Goal: Book appointment/travel/reservation

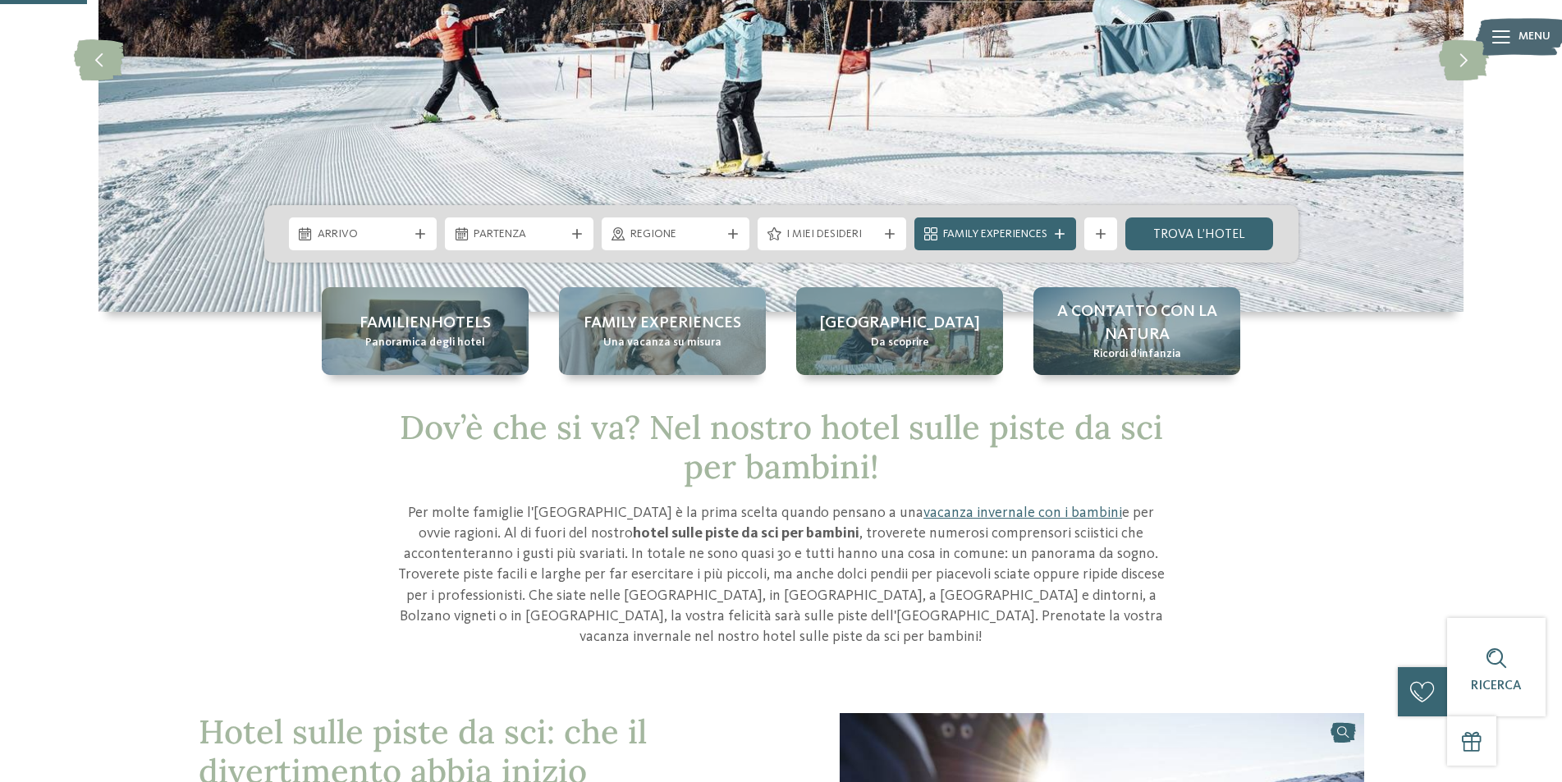
scroll to position [246, 0]
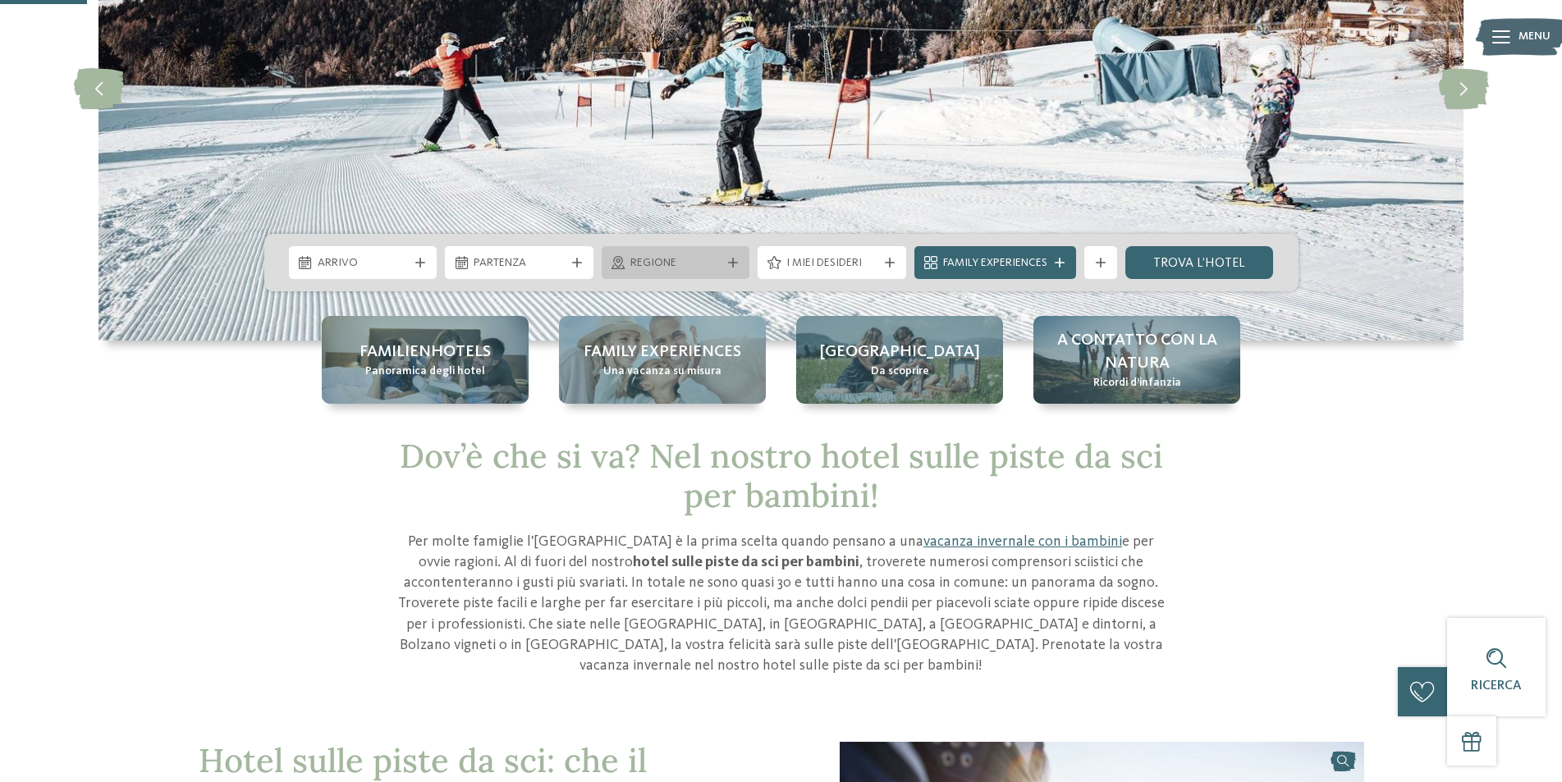
click at [668, 265] on span "Regione" at bounding box center [675, 263] width 91 height 16
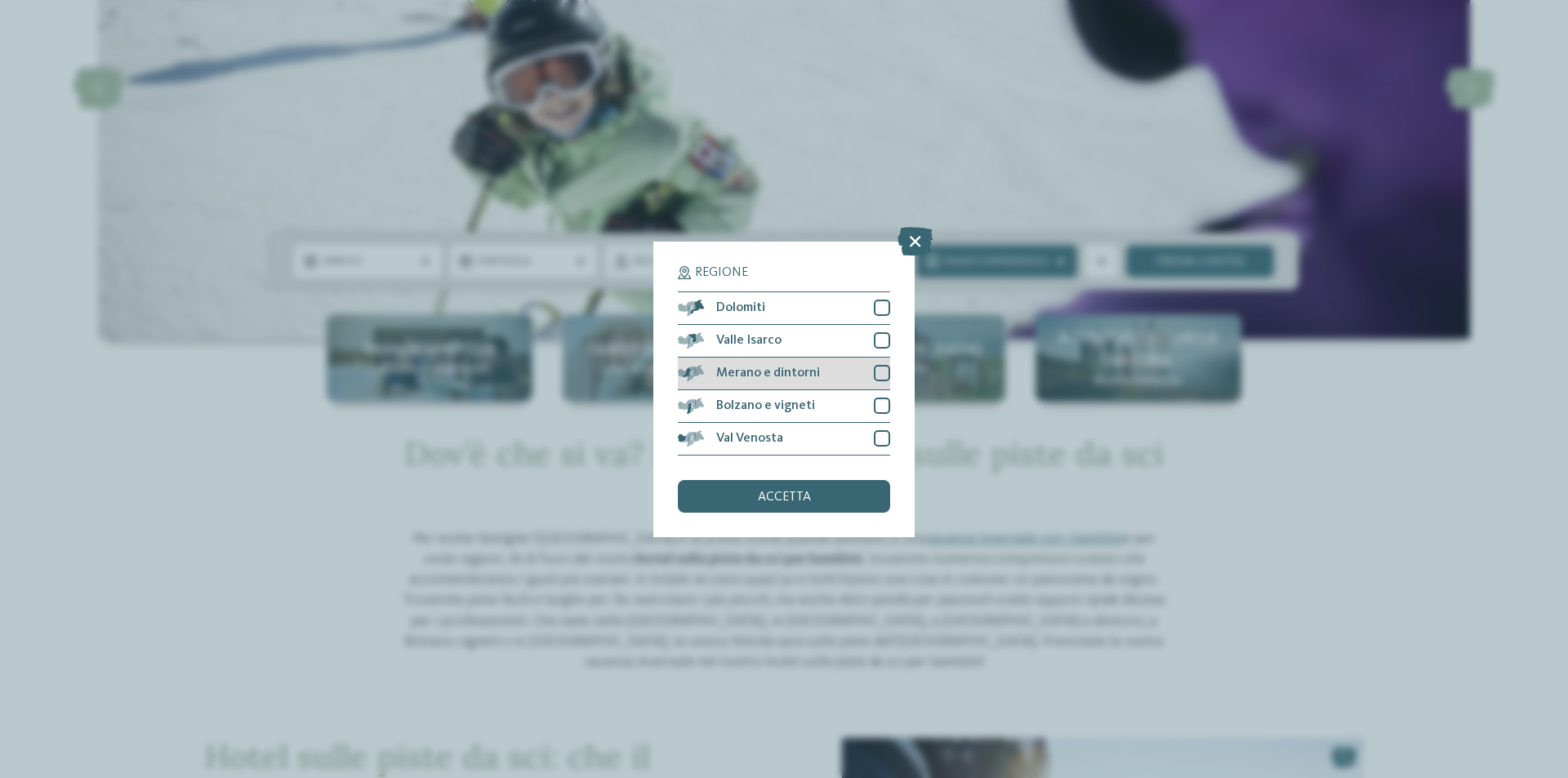
click at [881, 368] on div at bounding box center [882, 373] width 16 height 16
click at [881, 300] on div at bounding box center [882, 307] width 16 height 16
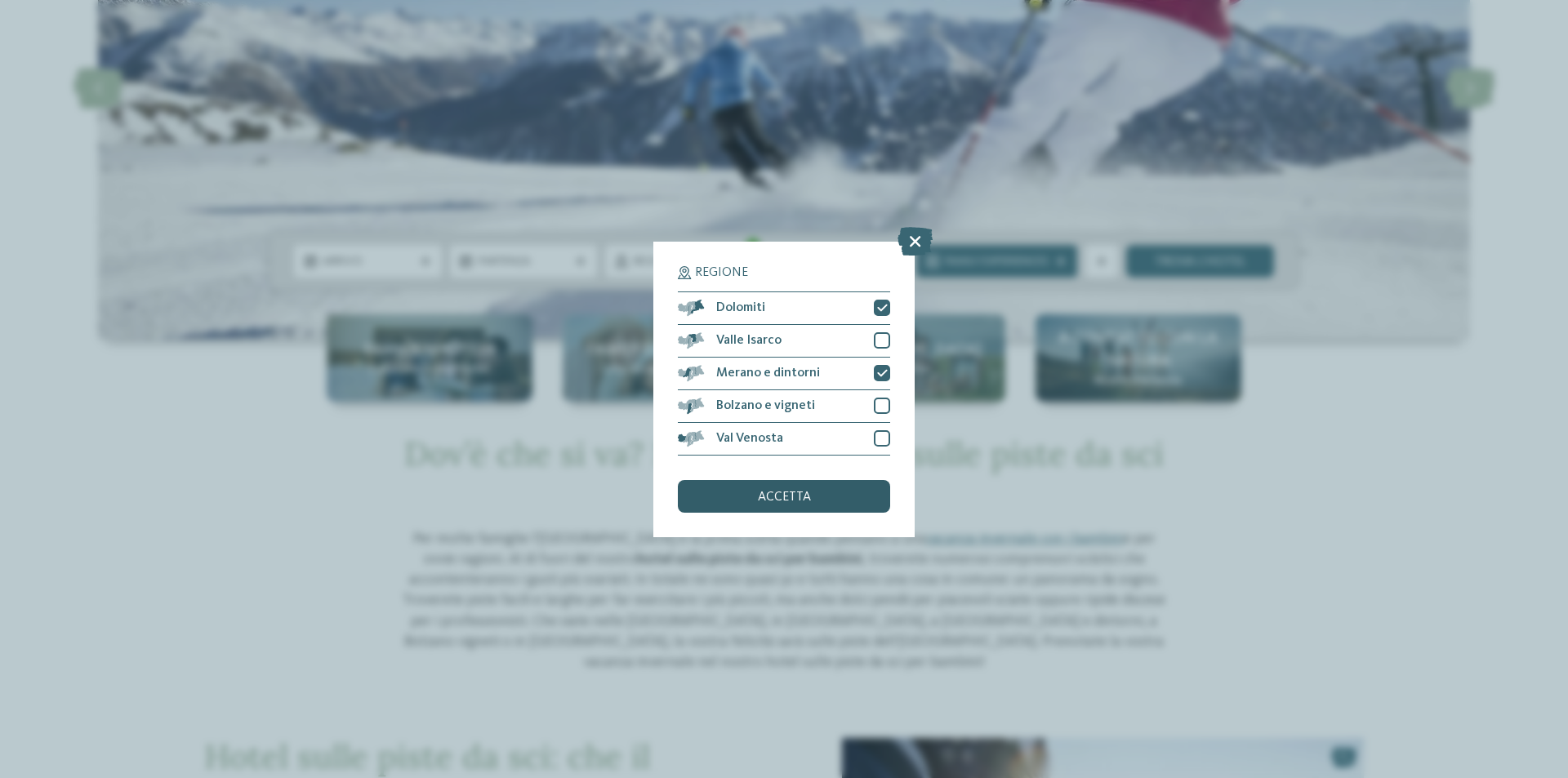
click at [829, 500] on div "accetta" at bounding box center [783, 496] width 212 height 33
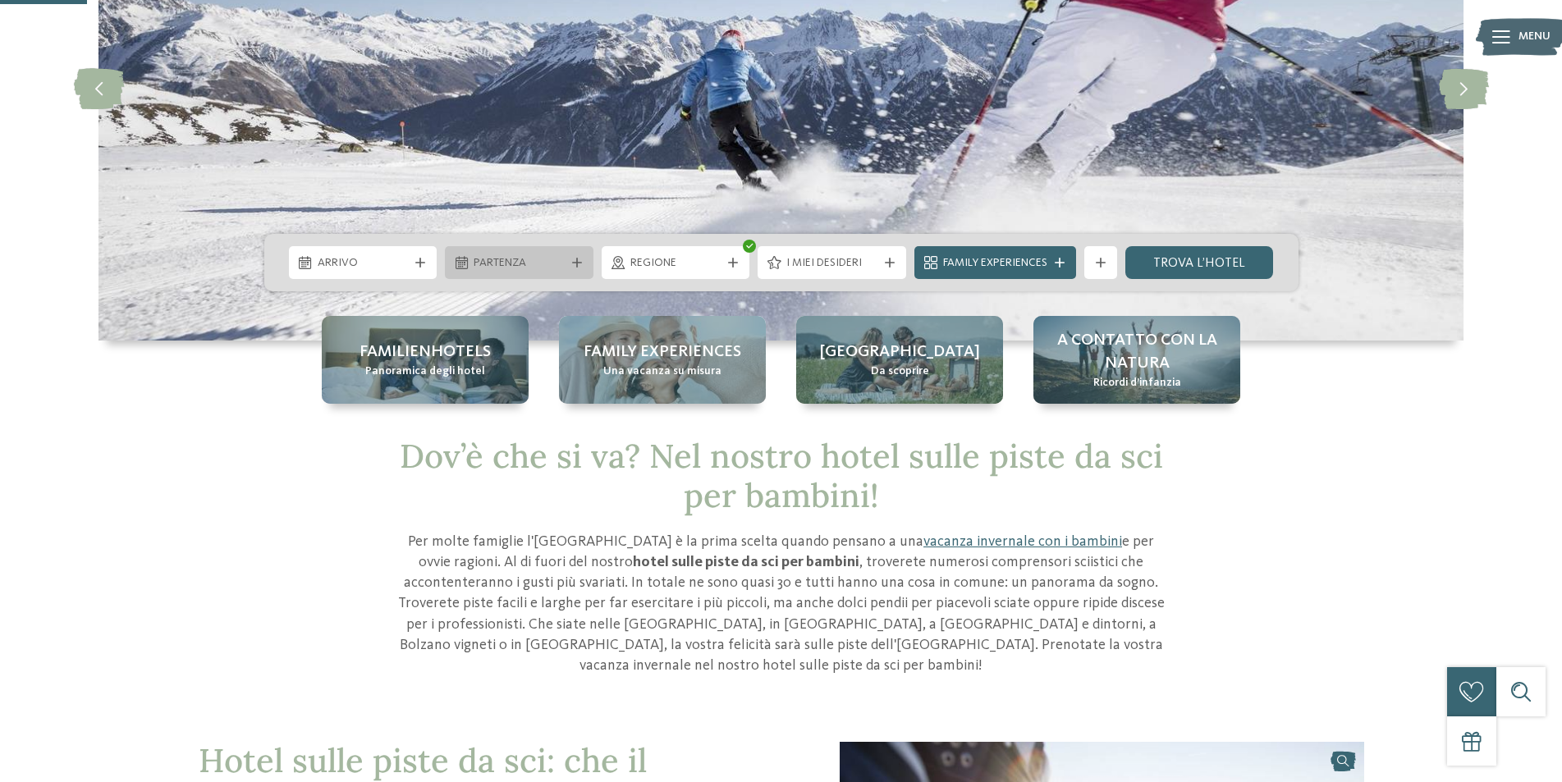
click at [518, 270] on span "Partenza" at bounding box center [519, 263] width 91 height 16
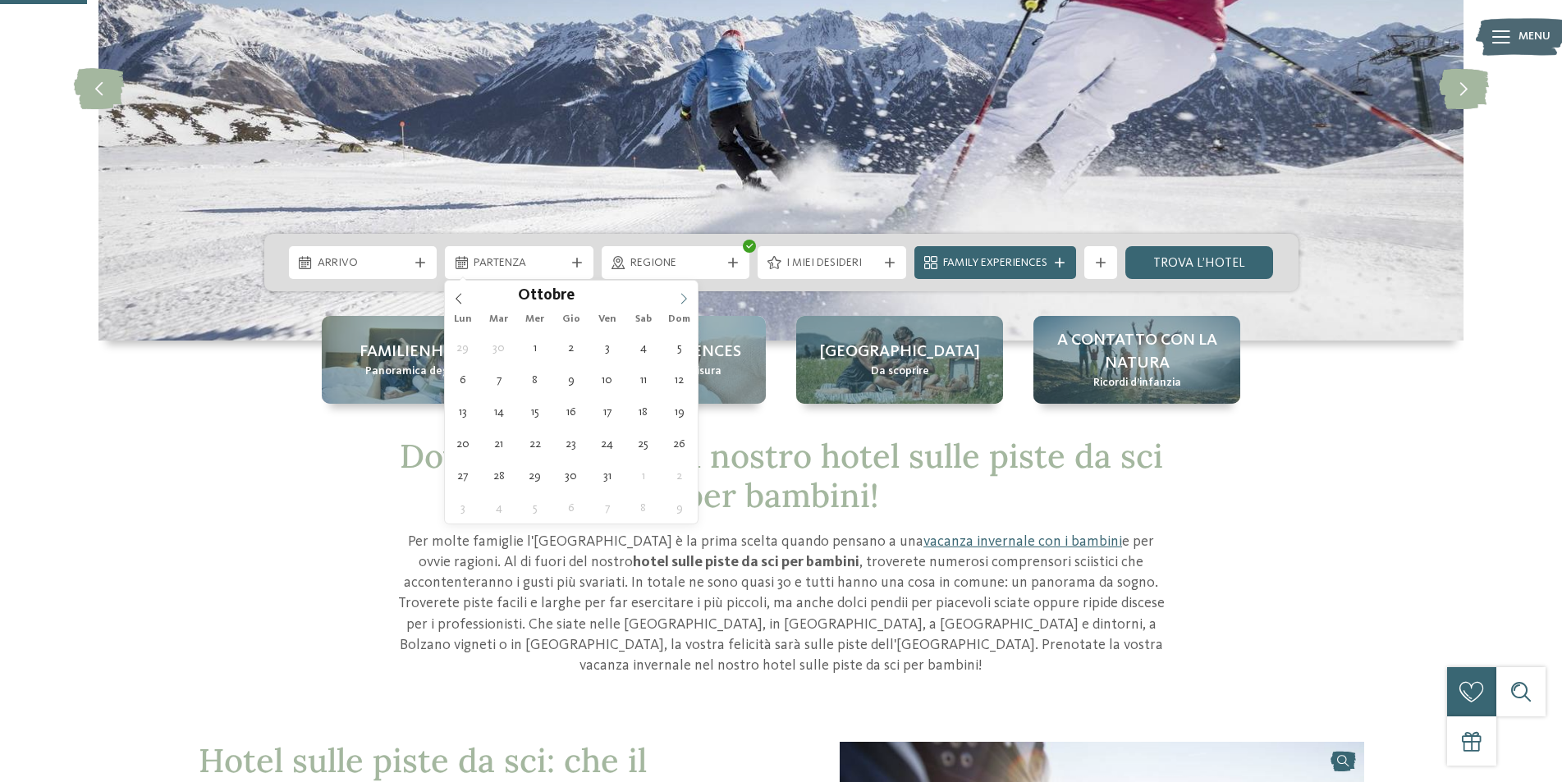
click at [685, 300] on icon at bounding box center [684, 299] width 6 height 11
type div "[DATE]"
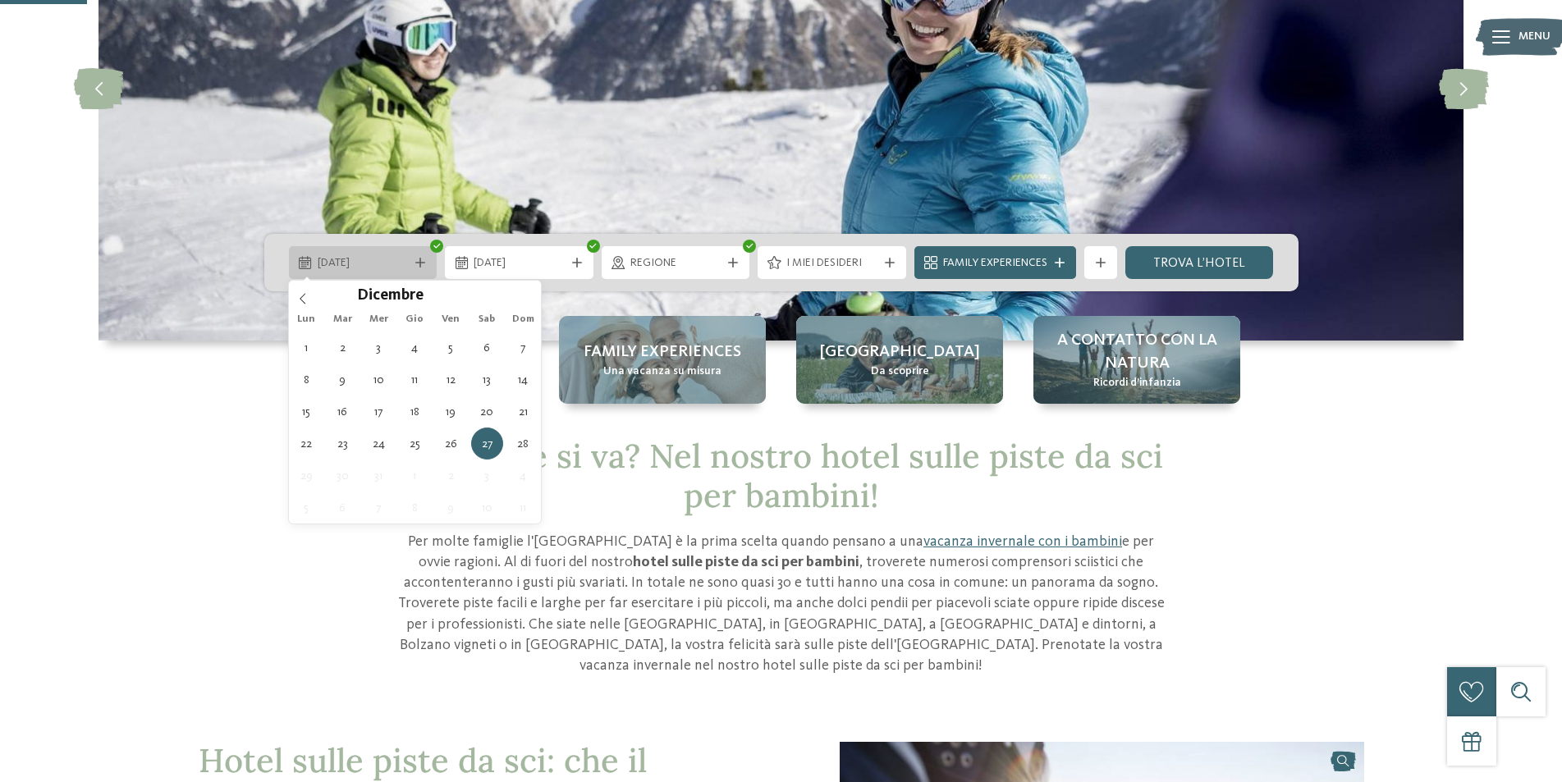
click at [389, 269] on span "[DATE]" at bounding box center [363, 263] width 91 height 16
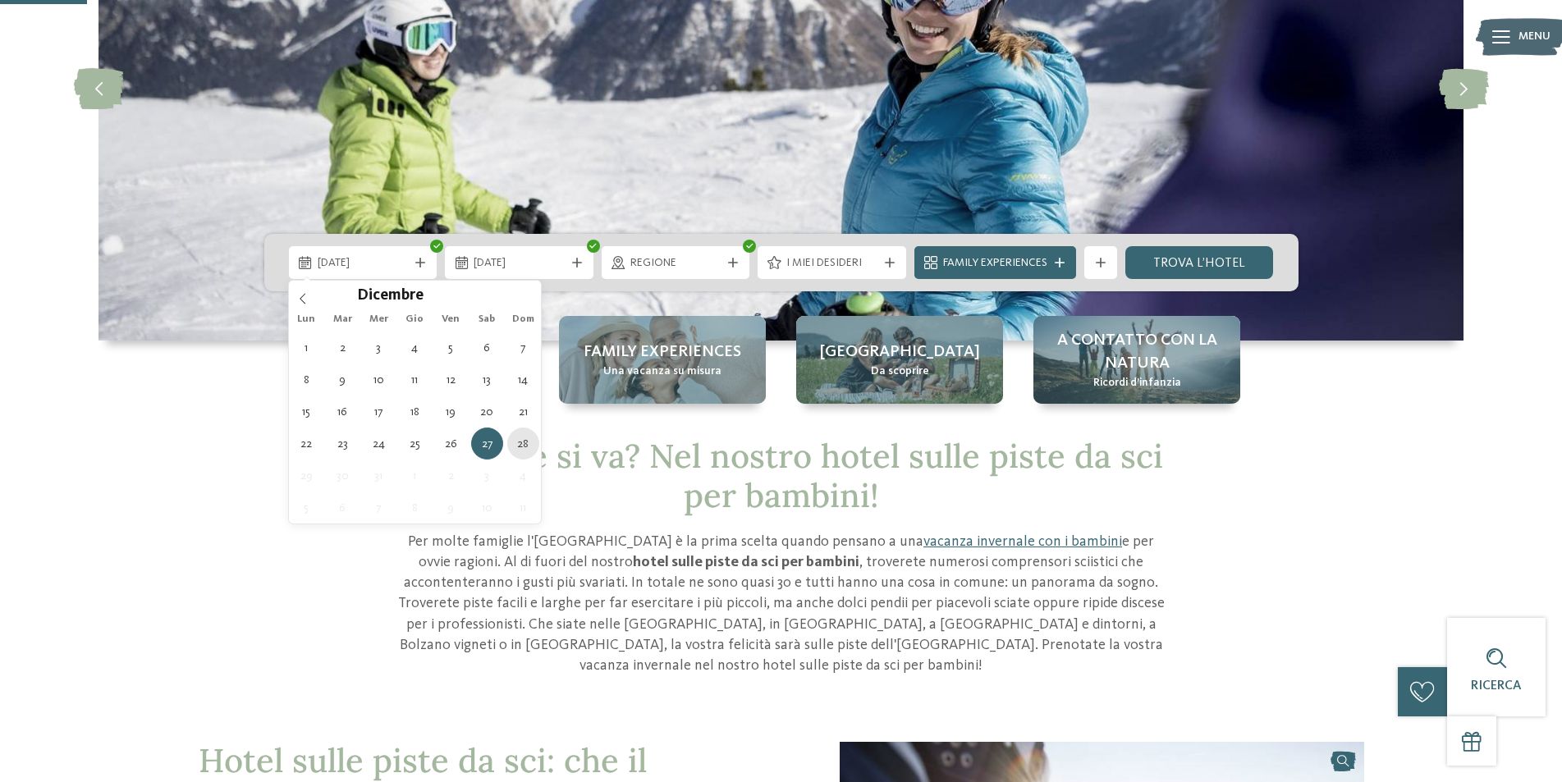
type div "[DATE]"
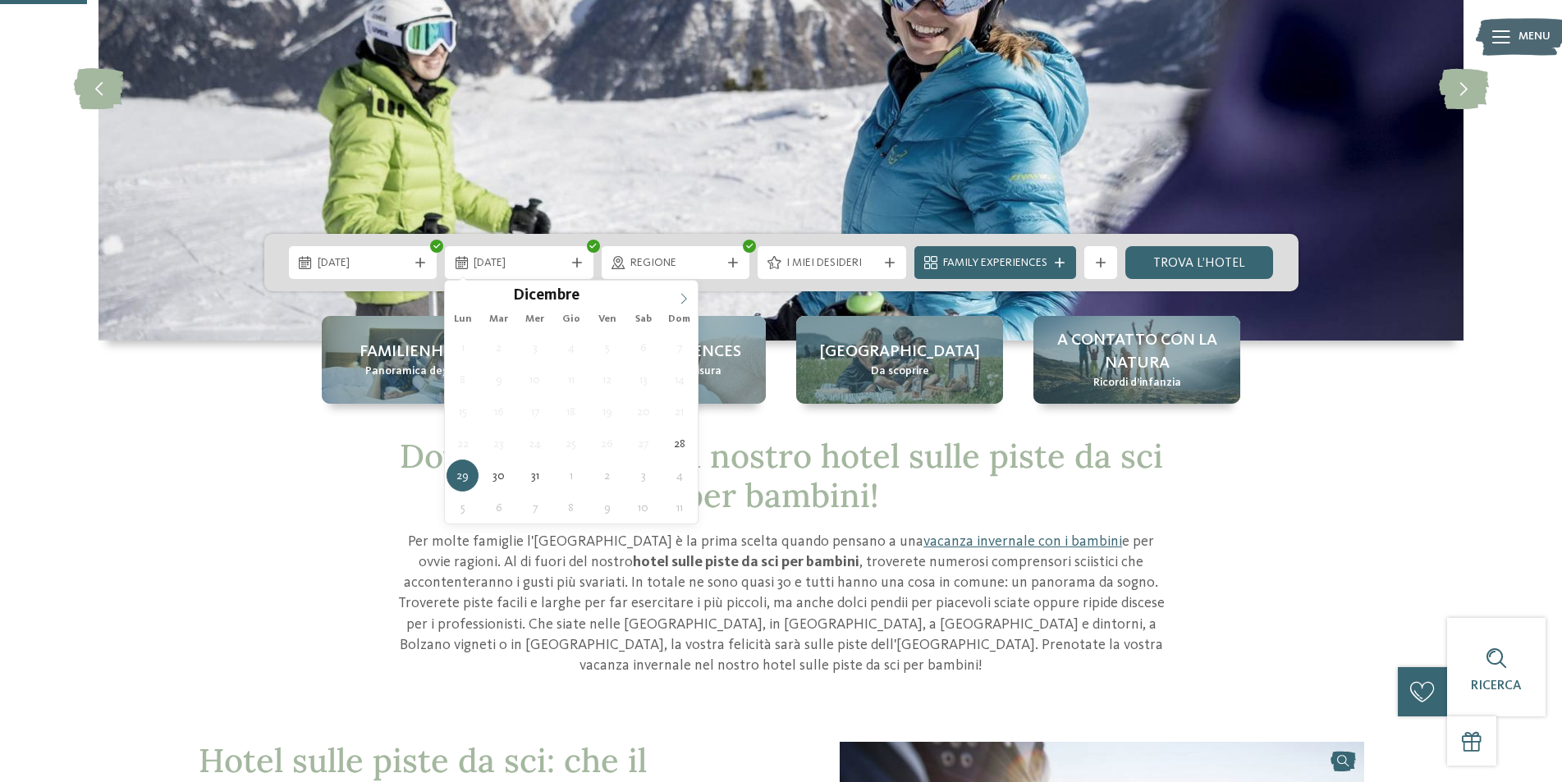
type input "****"
click at [681, 295] on icon at bounding box center [683, 298] width 11 height 11
type div "[DATE]"
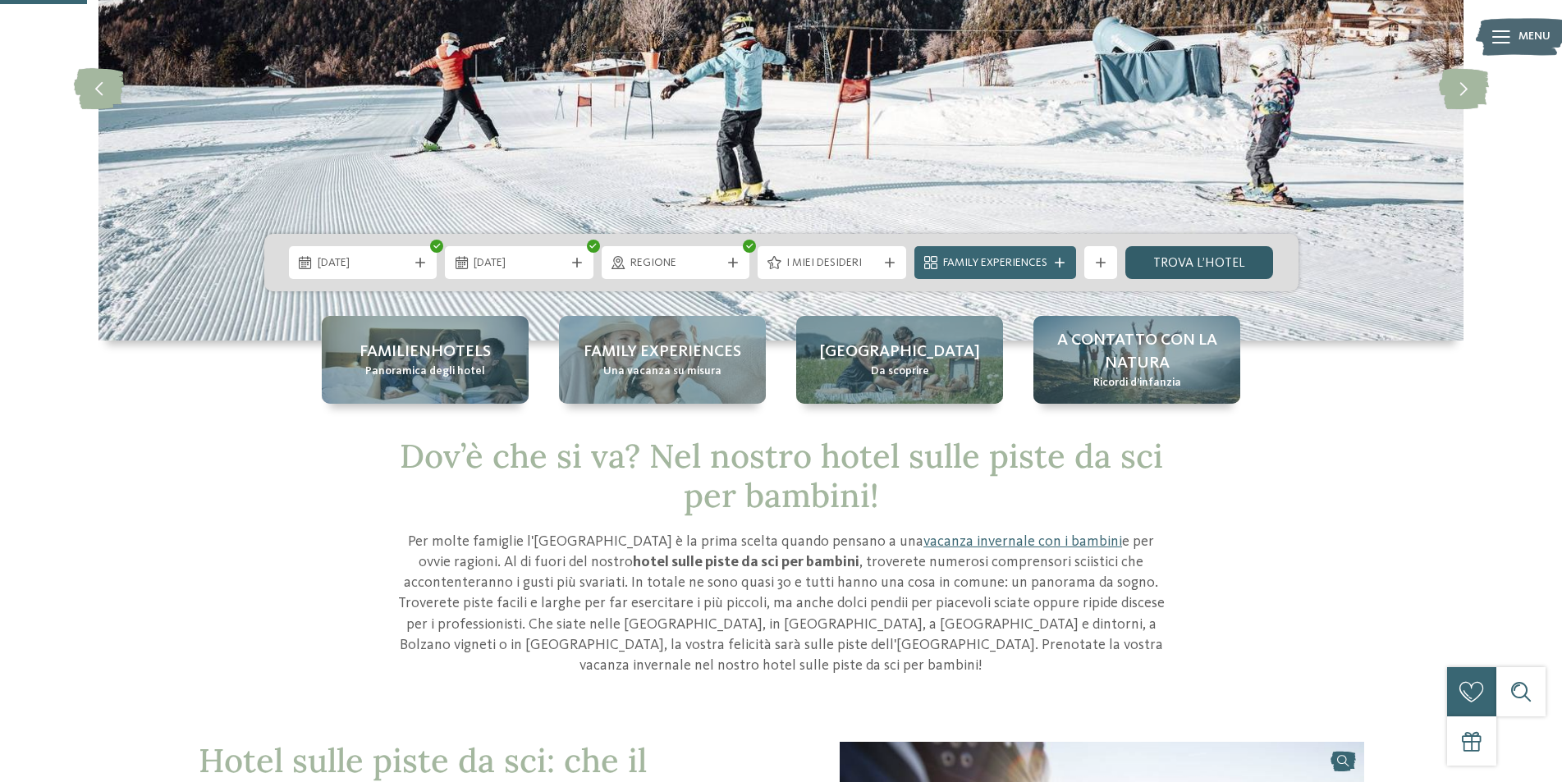
click at [1185, 271] on link "trova l’hotel" at bounding box center [1199, 262] width 149 height 33
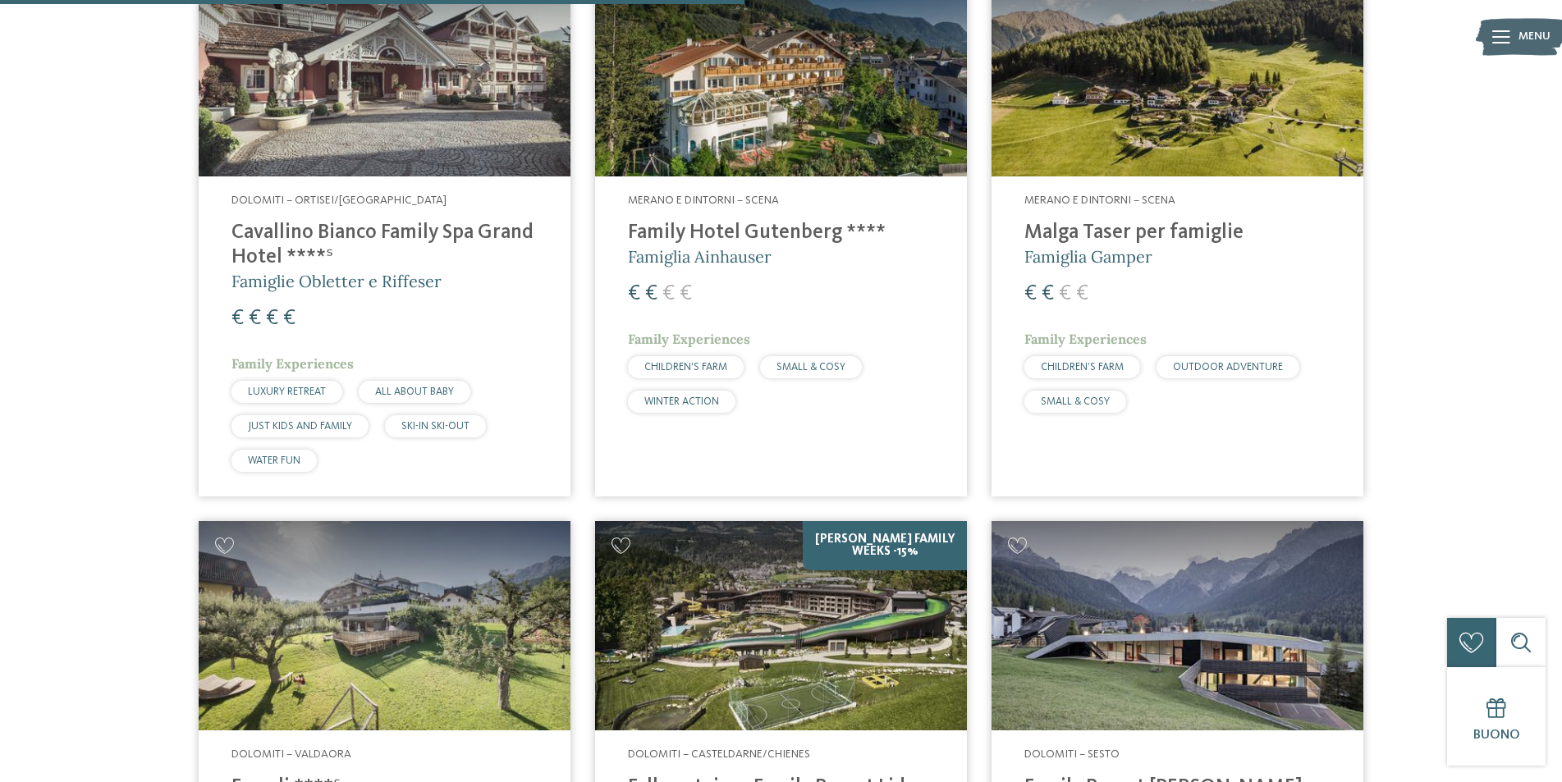
scroll to position [1194, 0]
